Goal: Find specific page/section: Find specific page/section

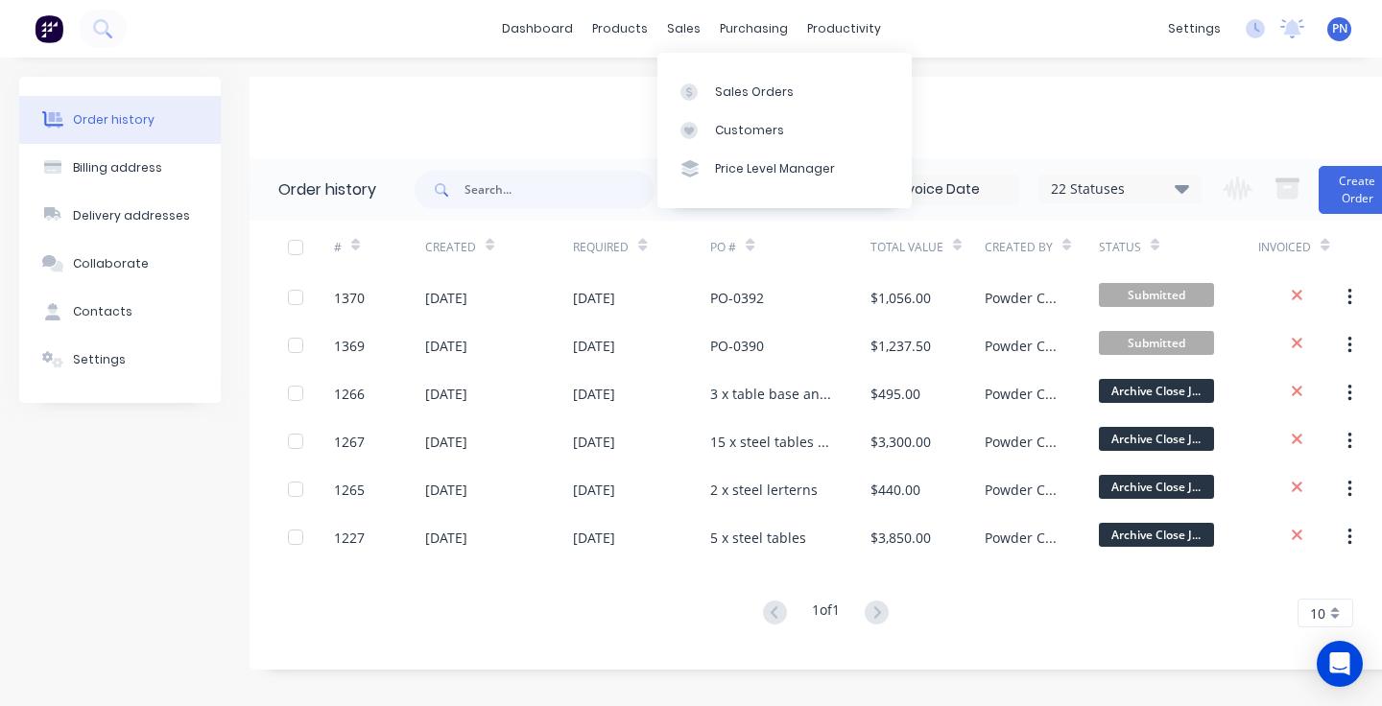
click at [728, 93] on div "Sales Orders" at bounding box center [754, 91] width 79 height 17
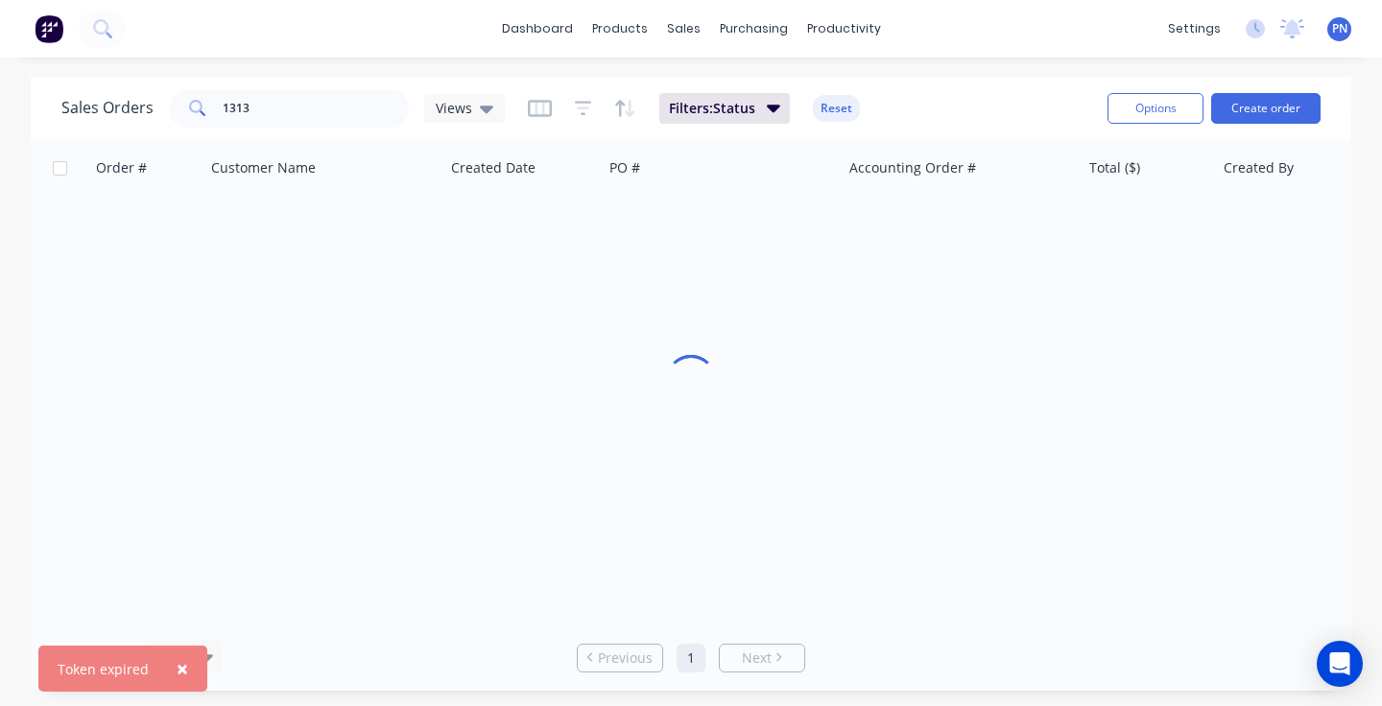
click at [179, 666] on span "×" at bounding box center [183, 668] width 12 height 27
click at [1332, 31] on span "PN" at bounding box center [1339, 28] width 15 height 17
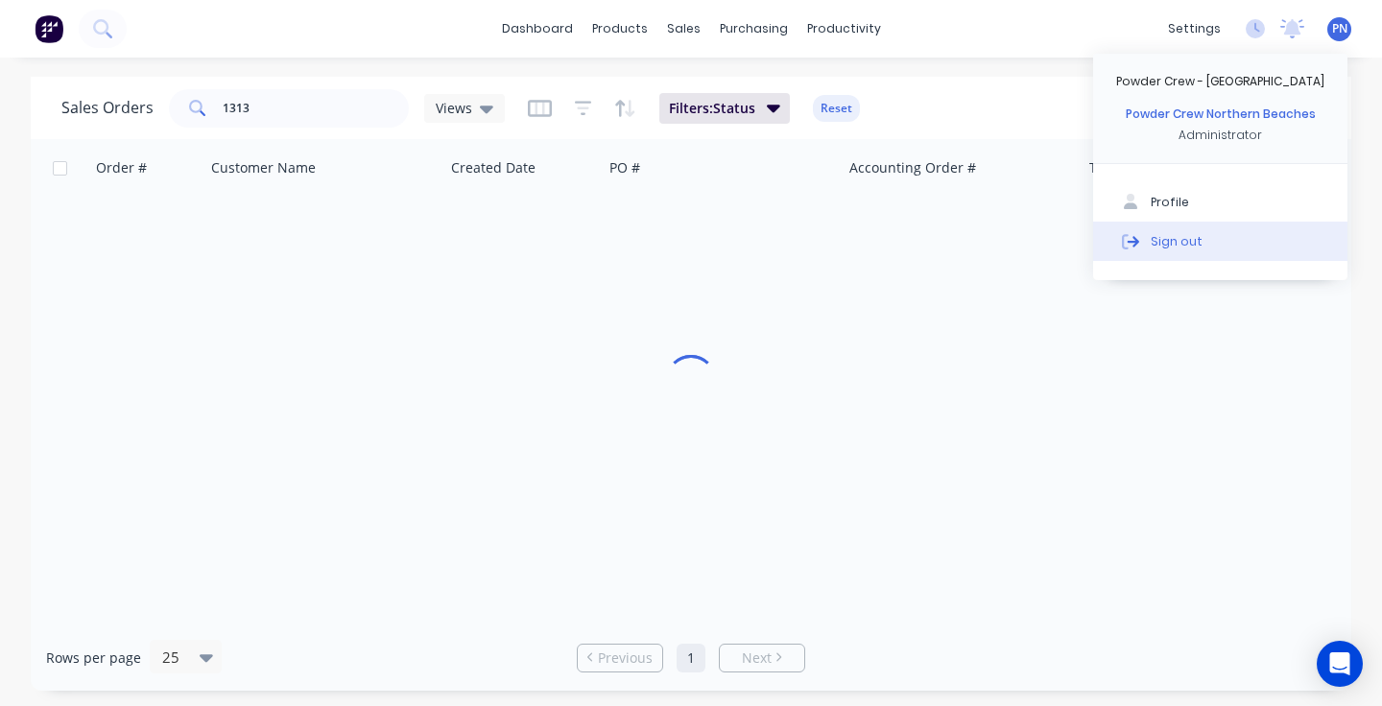
click at [1187, 239] on div "Sign out" at bounding box center [1177, 240] width 52 height 17
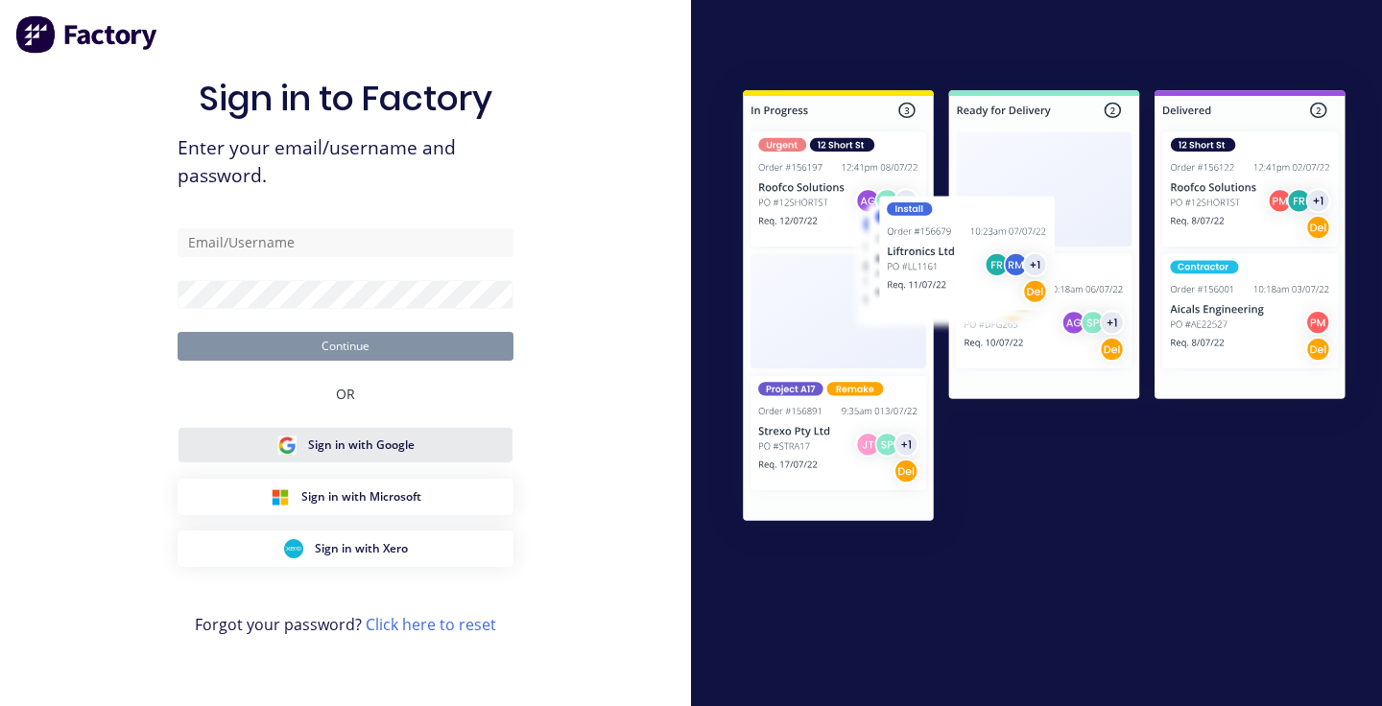
click at [403, 439] on span "Sign in with Google" at bounding box center [361, 445] width 107 height 17
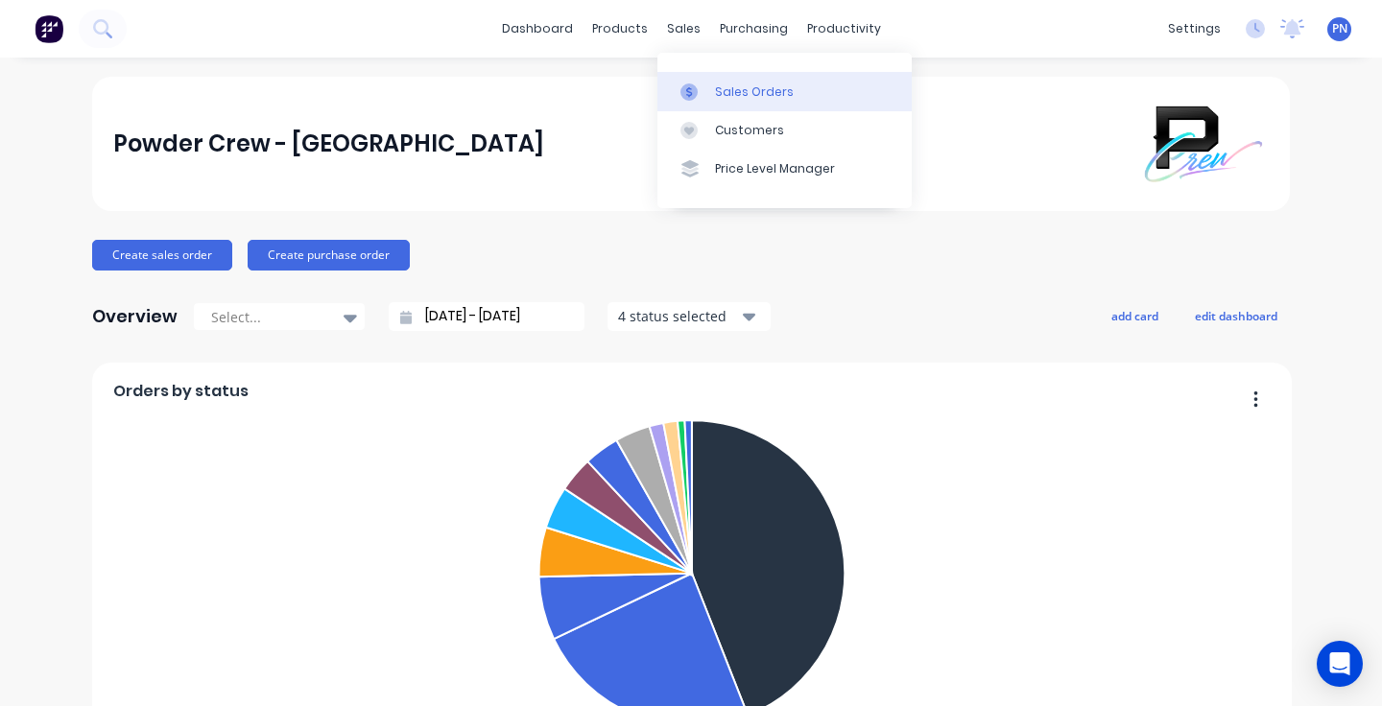
click at [716, 93] on div "Sales Orders" at bounding box center [754, 91] width 79 height 17
